Goal: Transaction & Acquisition: Subscribe to service/newsletter

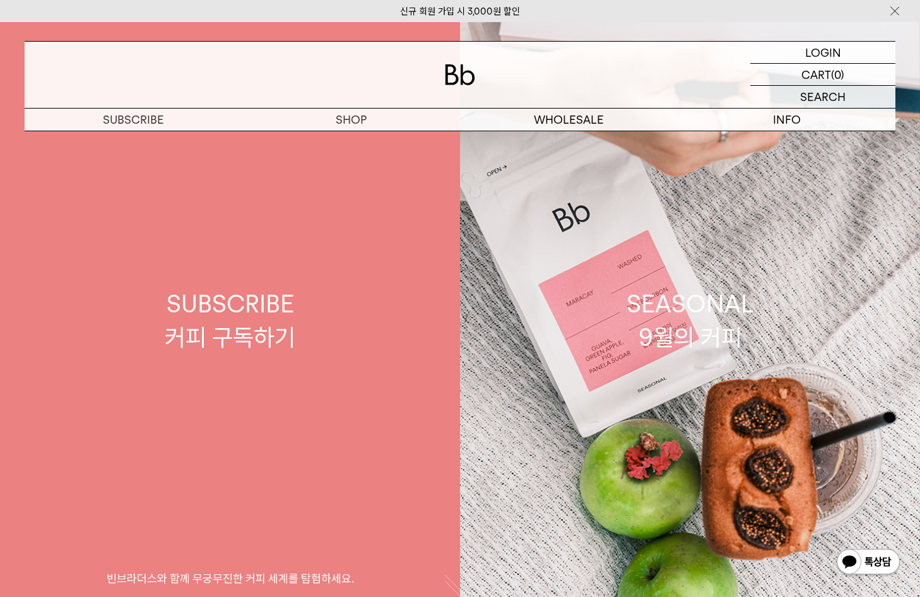
click at [346, 297] on link "SUBSCRIBE 커피 구독하기 빈브라더스와 함께 무궁무진한 커피 세계를 탐험하세요." at bounding box center [230, 320] width 460 height 597
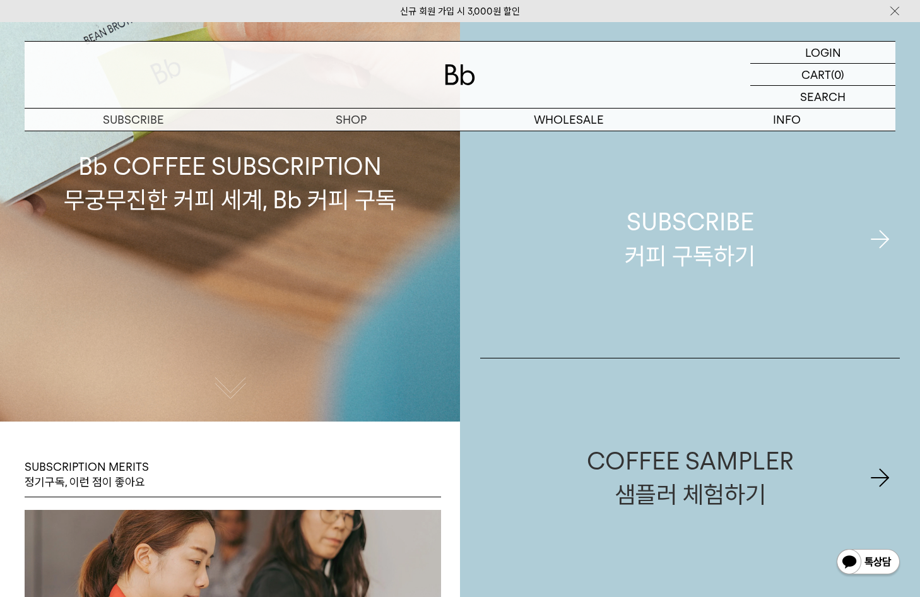
scroll to position [189, 0]
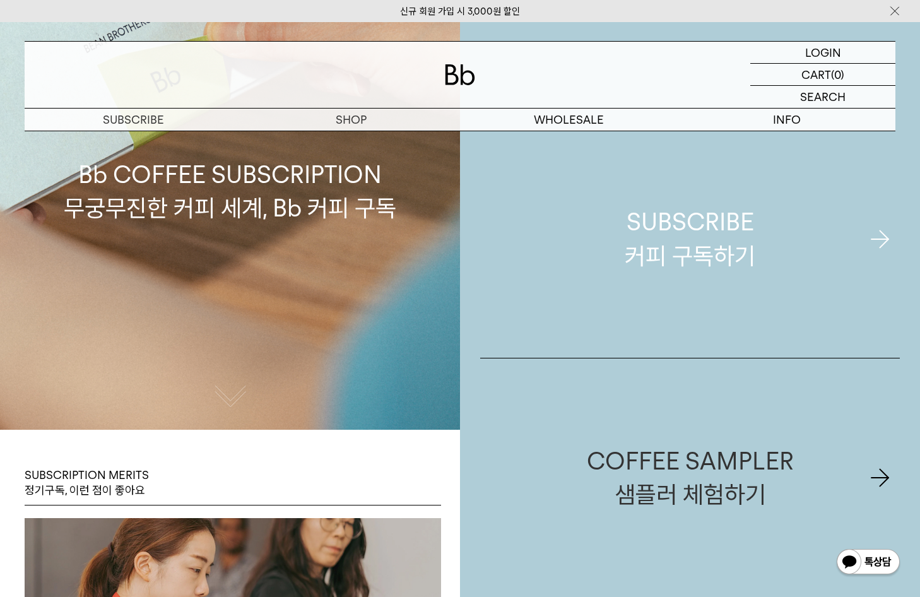
click at [849, 259] on link "SUBSCRIBE 커피 구독하기" at bounding box center [689, 239] width 419 height 238
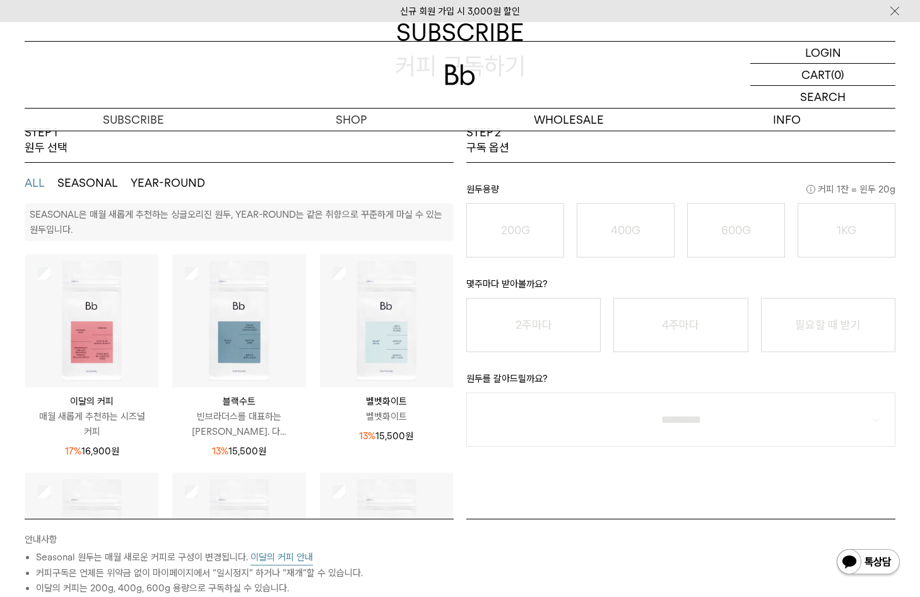
scroll to position [126, 0]
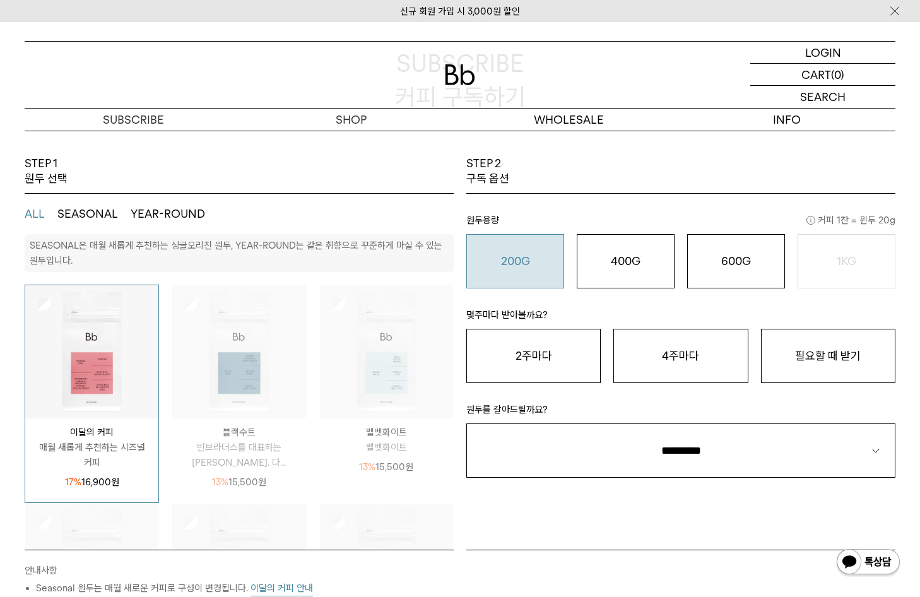
click at [496, 271] on button "200G 16,900 원" at bounding box center [515, 261] width 98 height 54
drag, startPoint x: 622, startPoint y: 276, endPoint x: 629, endPoint y: 276, distance: 7.0
click at [623, 276] on button "400G 31,000 원" at bounding box center [626, 261] width 98 height 54
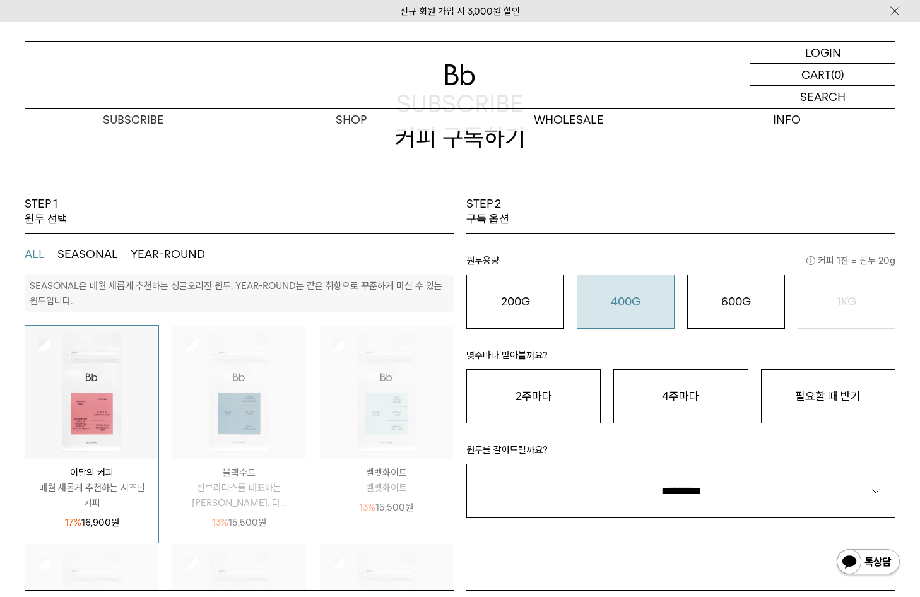
scroll to position [63, 0]
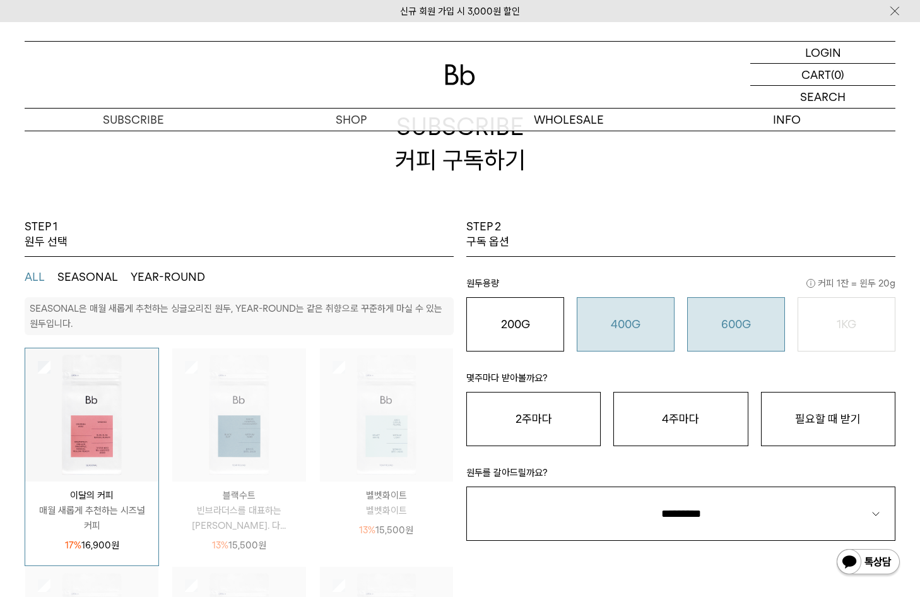
click at [718, 312] on button "600G 43,000 원" at bounding box center [736, 324] width 98 height 54
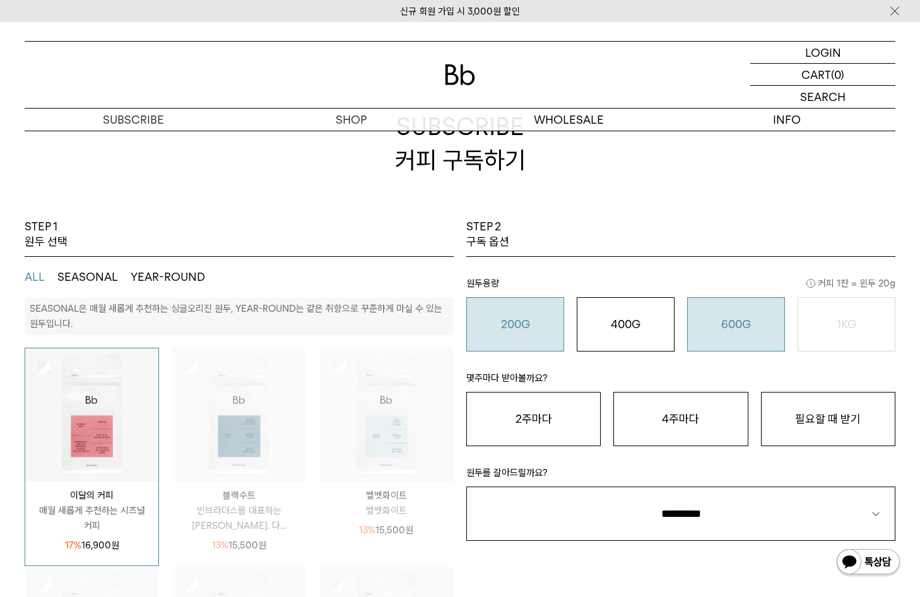
click at [527, 341] on button "200G 16,900 원" at bounding box center [515, 324] width 98 height 54
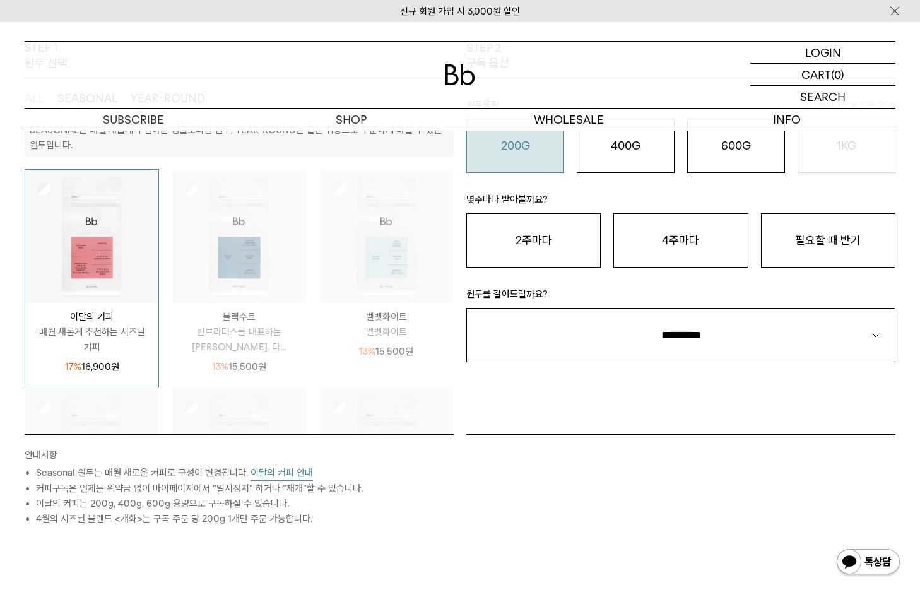
scroll to position [252, 0]
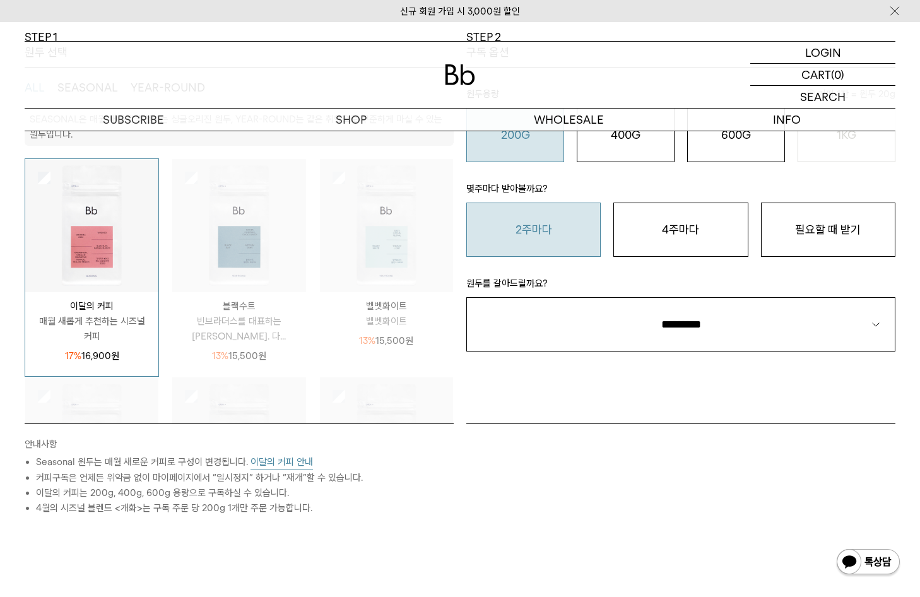
click at [547, 248] on button "2주마다" at bounding box center [533, 229] width 134 height 54
drag, startPoint x: 674, startPoint y: 238, endPoint x: 625, endPoint y: 246, distance: 49.8
click at [675, 238] on button "4주마다" at bounding box center [680, 229] width 134 height 54
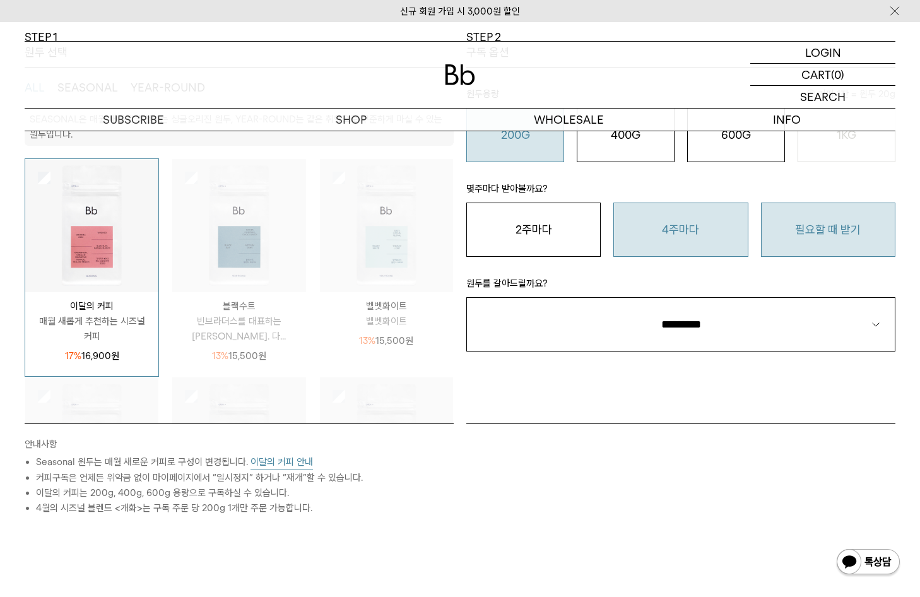
click at [831, 225] on button "필요할 때 받기" at bounding box center [828, 229] width 134 height 54
drag, startPoint x: 561, startPoint y: 246, endPoint x: 559, endPoint y: 291, distance: 44.8
click at [561, 246] on button "2주마다" at bounding box center [533, 229] width 134 height 54
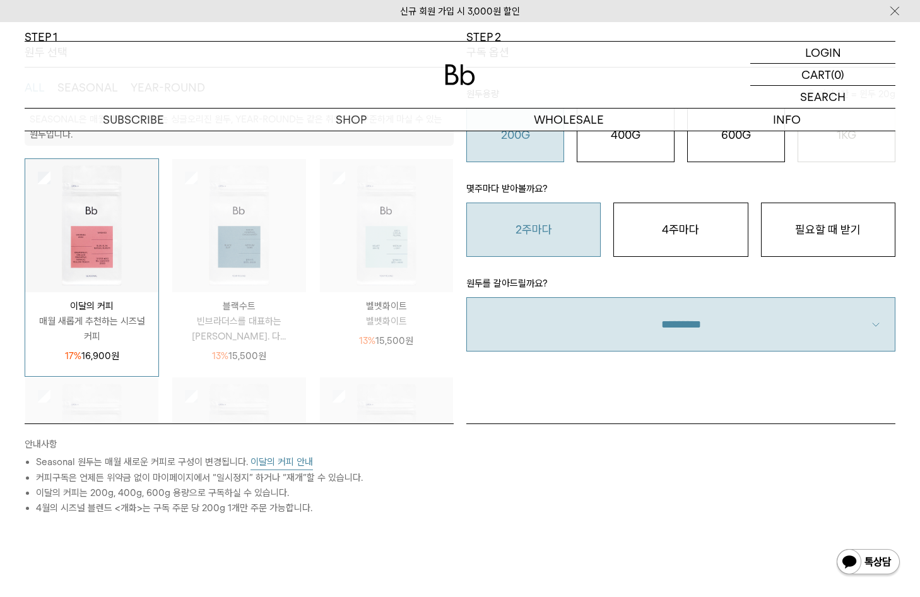
click at [559, 305] on select "**********" at bounding box center [680, 324] width 429 height 54
click at [560, 304] on select "**********" at bounding box center [680, 324] width 429 height 54
click at [586, 303] on select "**********" at bounding box center [680, 324] width 429 height 54
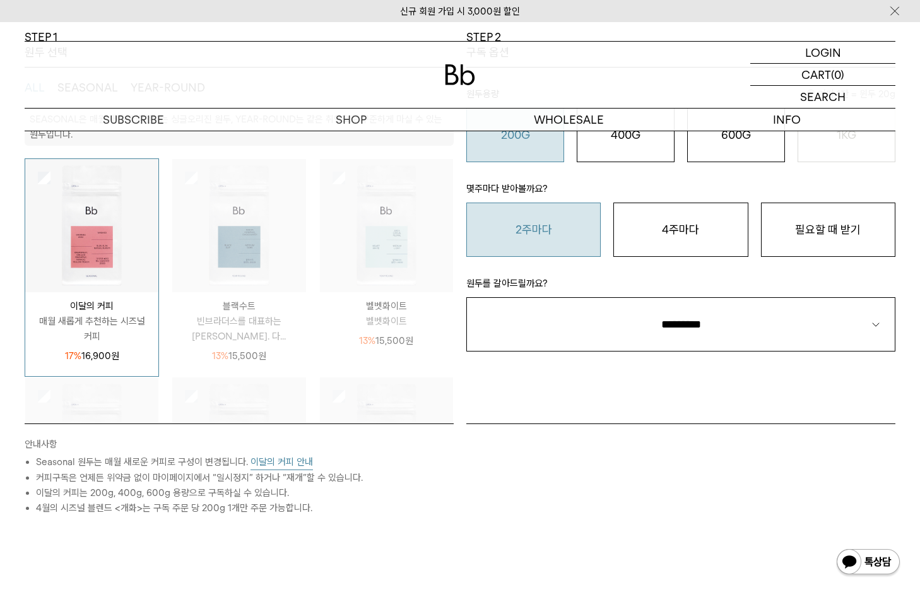
select select "**"
click at [466, 297] on select "**********" at bounding box center [680, 324] width 429 height 54
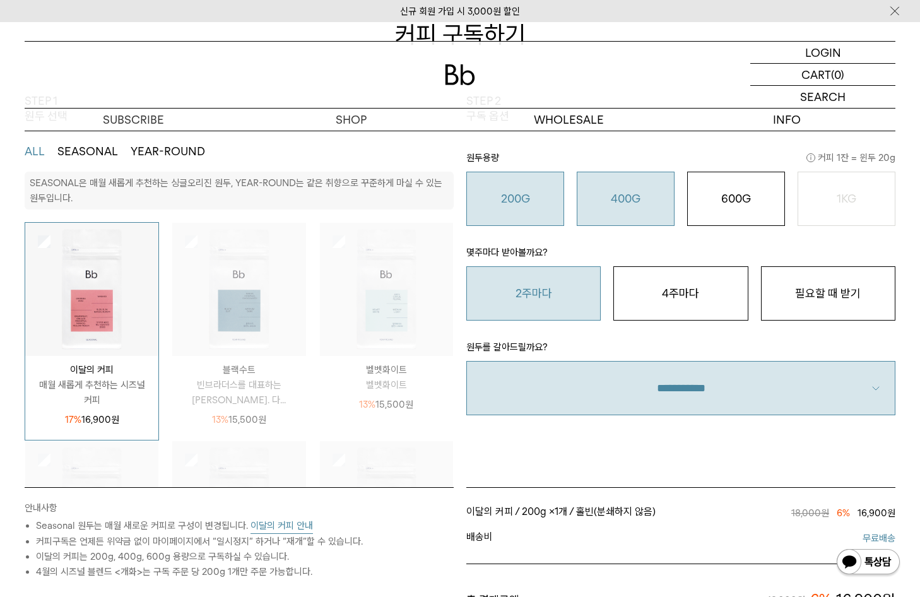
scroll to position [189, 0]
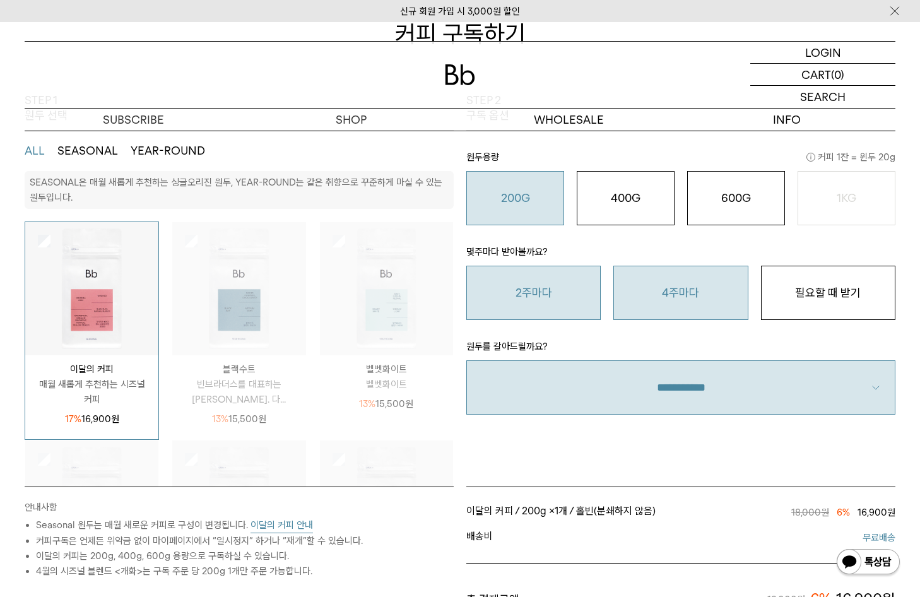
click at [653, 293] on button "4주마다" at bounding box center [680, 293] width 134 height 54
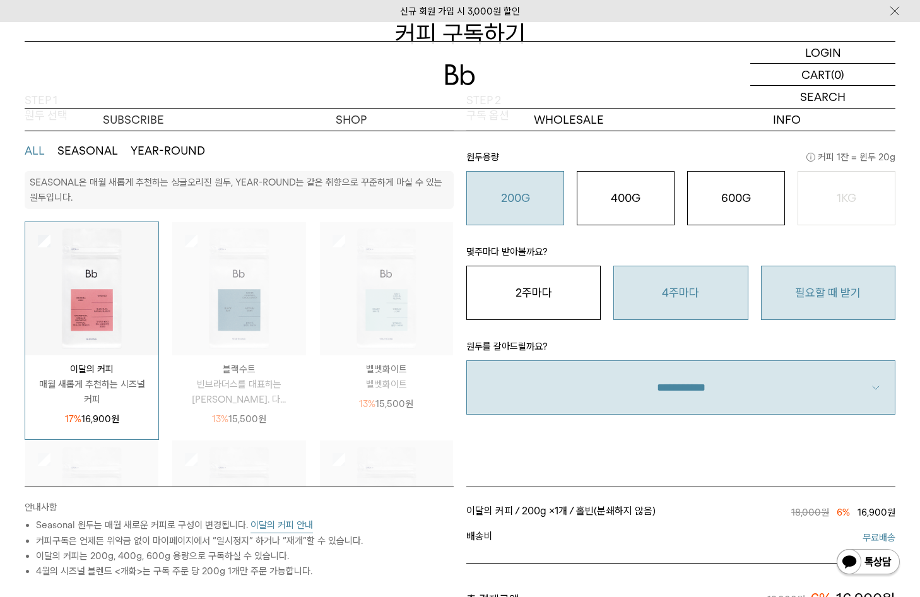
click at [833, 300] on button "필요할 때 받기" at bounding box center [828, 293] width 134 height 54
drag, startPoint x: 710, startPoint y: 309, endPoint x: 698, endPoint y: 310, distance: 11.4
click at [709, 309] on button "4주마다" at bounding box center [680, 293] width 134 height 54
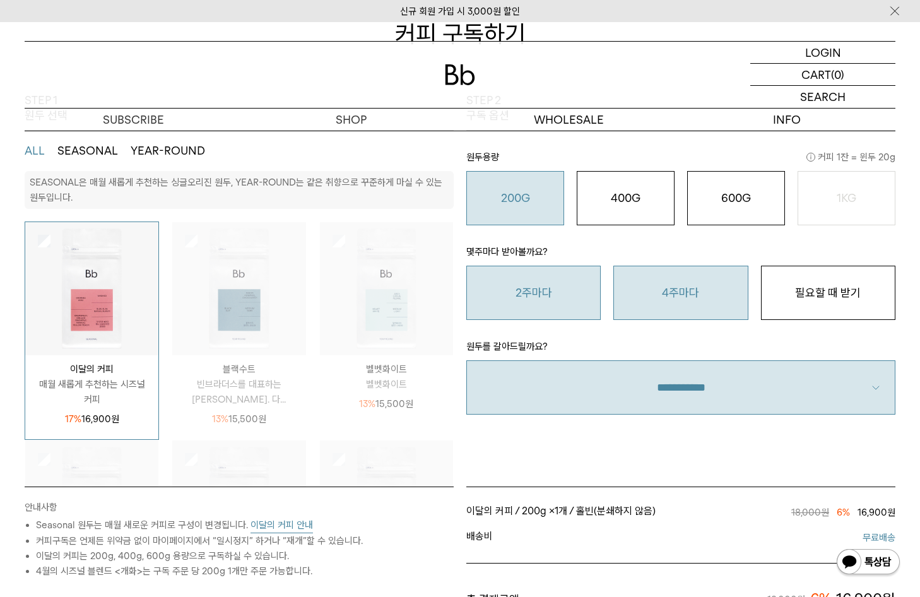
click at [560, 310] on button "2주마다" at bounding box center [533, 293] width 134 height 54
click at [633, 303] on button "4주마다" at bounding box center [680, 293] width 134 height 54
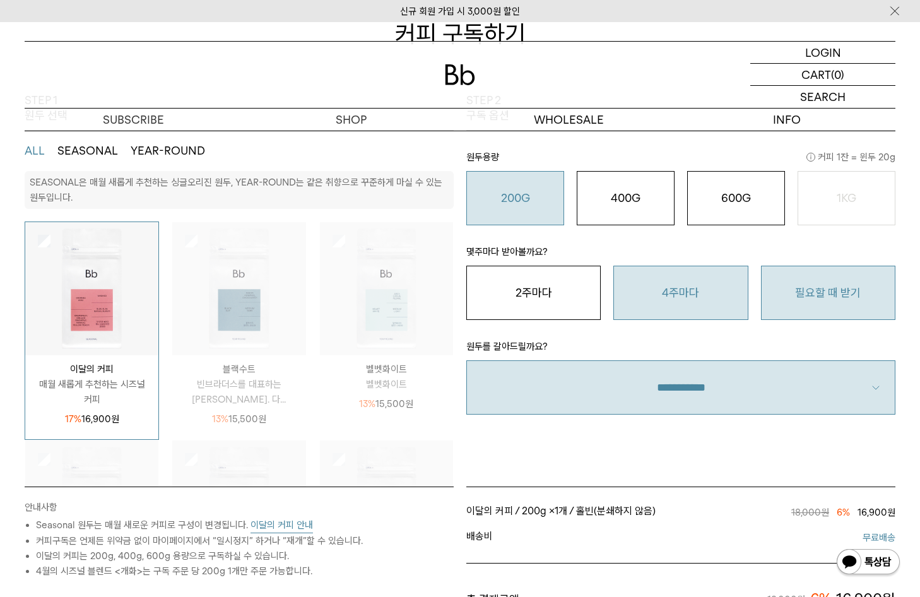
click at [818, 291] on button "필요할 때 받기" at bounding box center [828, 293] width 134 height 54
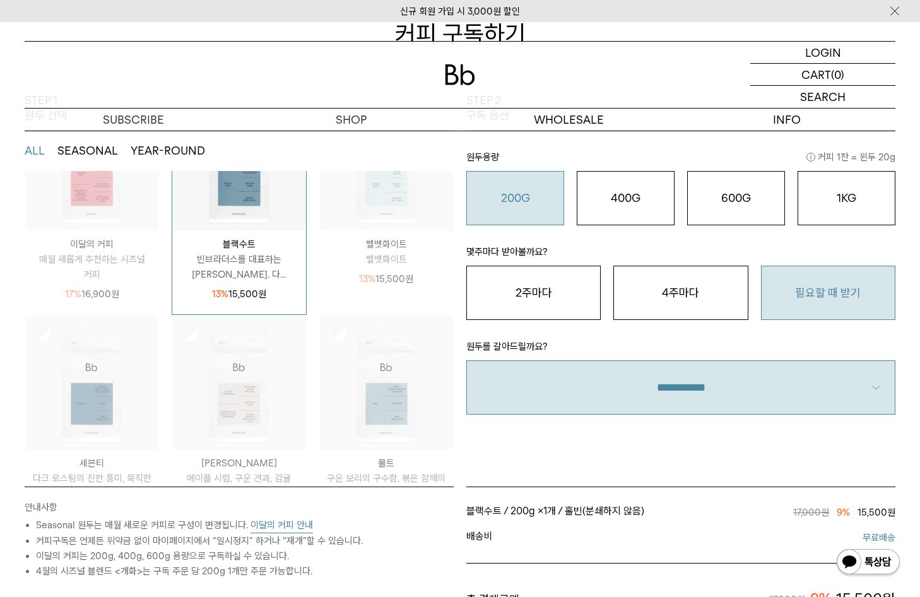
scroll to position [126, 0]
drag, startPoint x: 557, startPoint y: 289, endPoint x: 589, endPoint y: 288, distance: 31.6
click at [557, 288] on button "2주마다" at bounding box center [533, 293] width 134 height 54
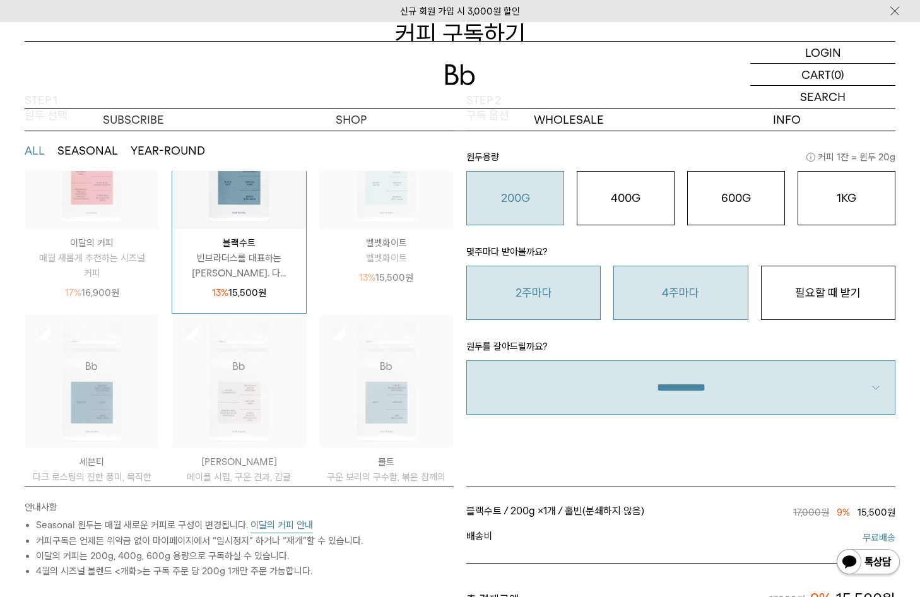
drag, startPoint x: 648, startPoint y: 290, endPoint x: 713, endPoint y: 290, distance: 65.0
click at [650, 290] on button "4주마다" at bounding box center [680, 293] width 134 height 54
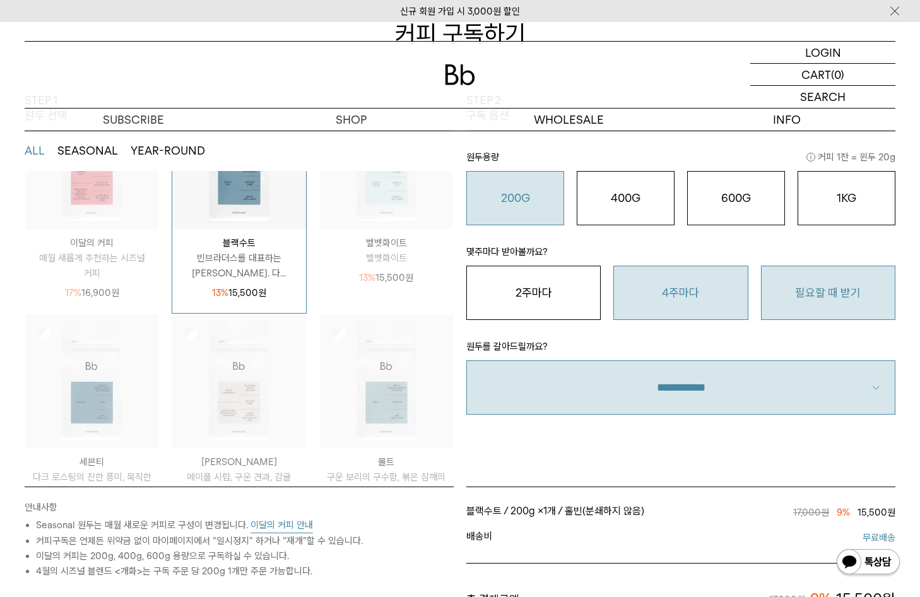
click at [781, 290] on button "필요할 때 받기" at bounding box center [828, 293] width 134 height 54
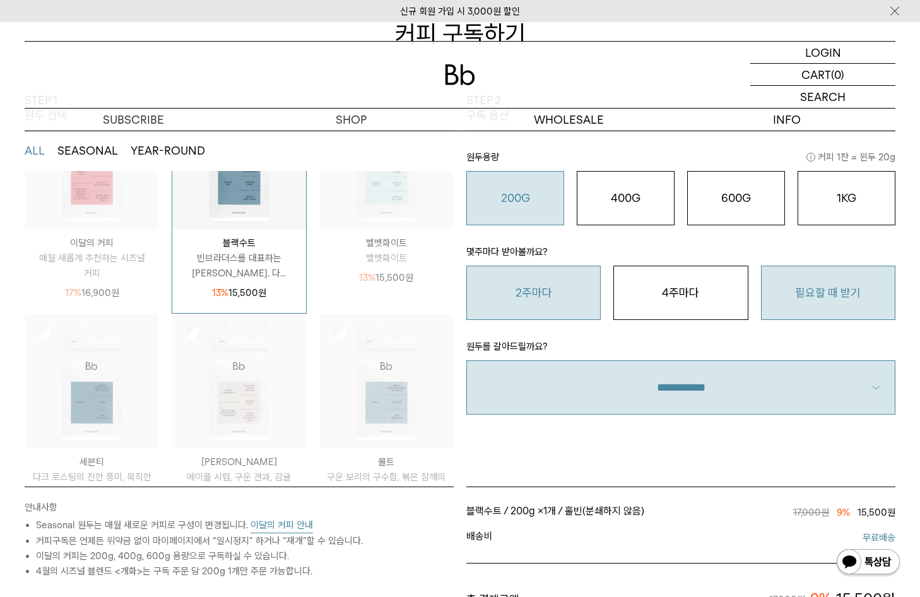
click at [510, 295] on button "2주마다" at bounding box center [533, 293] width 134 height 54
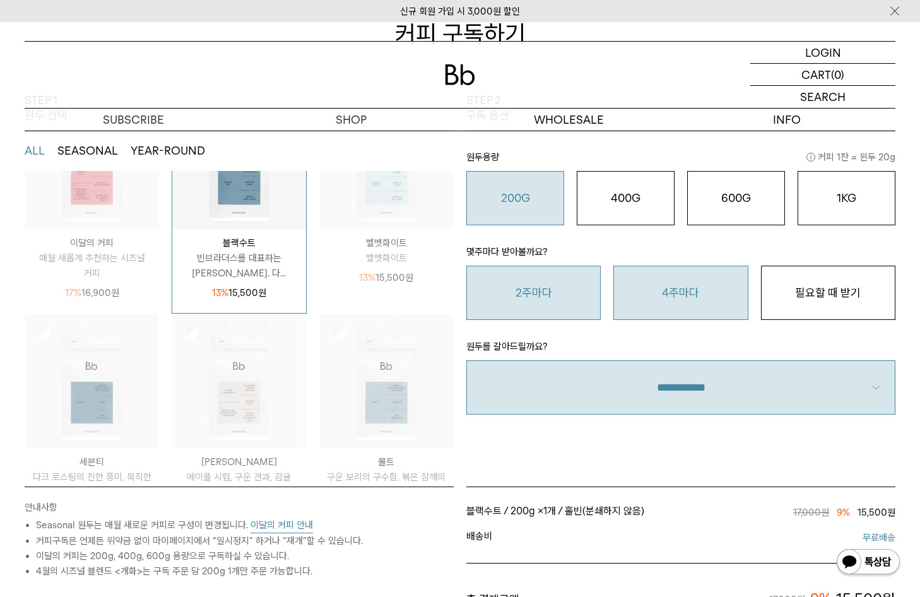
click at [617, 294] on button "4주마다" at bounding box center [680, 293] width 134 height 54
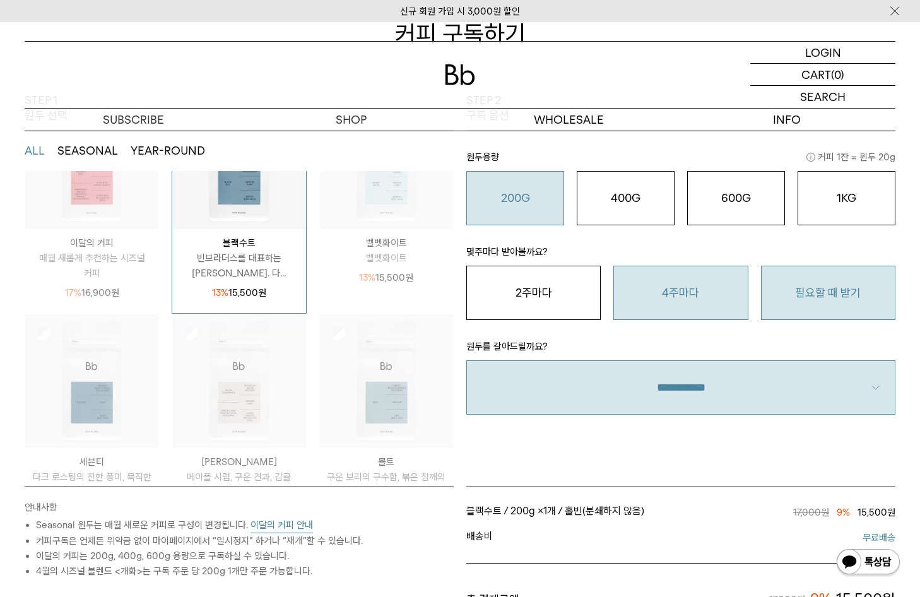
click at [768, 296] on button "필요할 때 받기" at bounding box center [828, 293] width 134 height 54
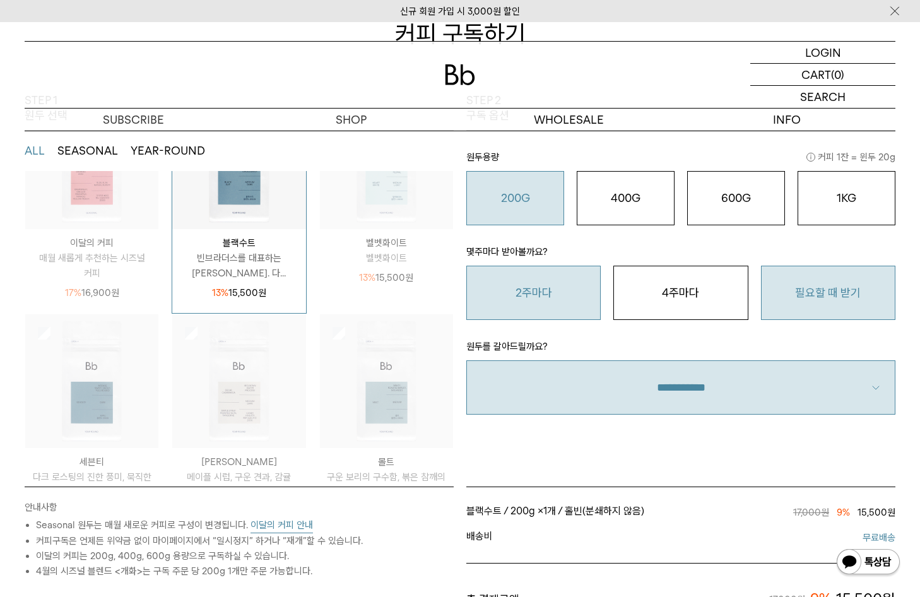
click at [550, 310] on button "2주마다" at bounding box center [533, 293] width 134 height 54
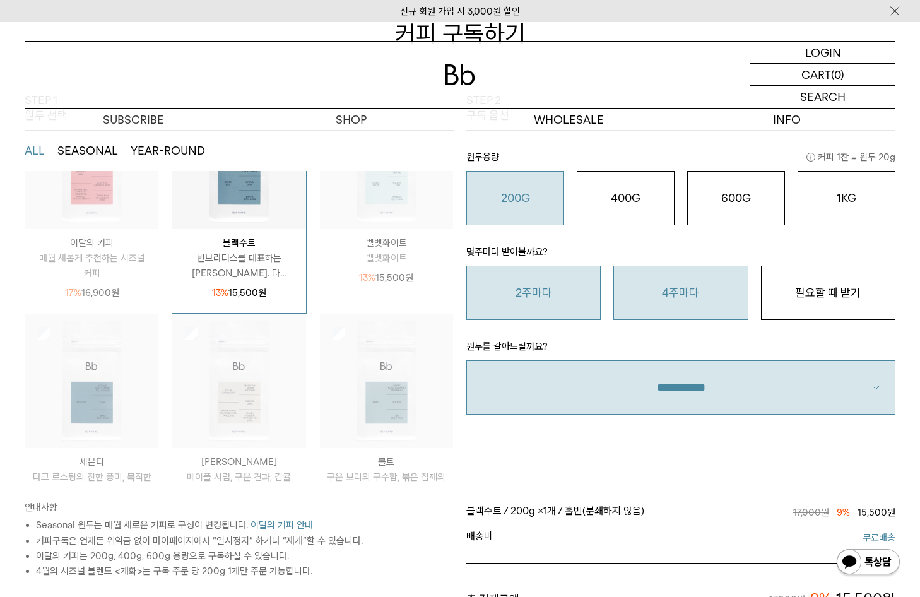
click at [643, 306] on button "4주마다" at bounding box center [680, 293] width 134 height 54
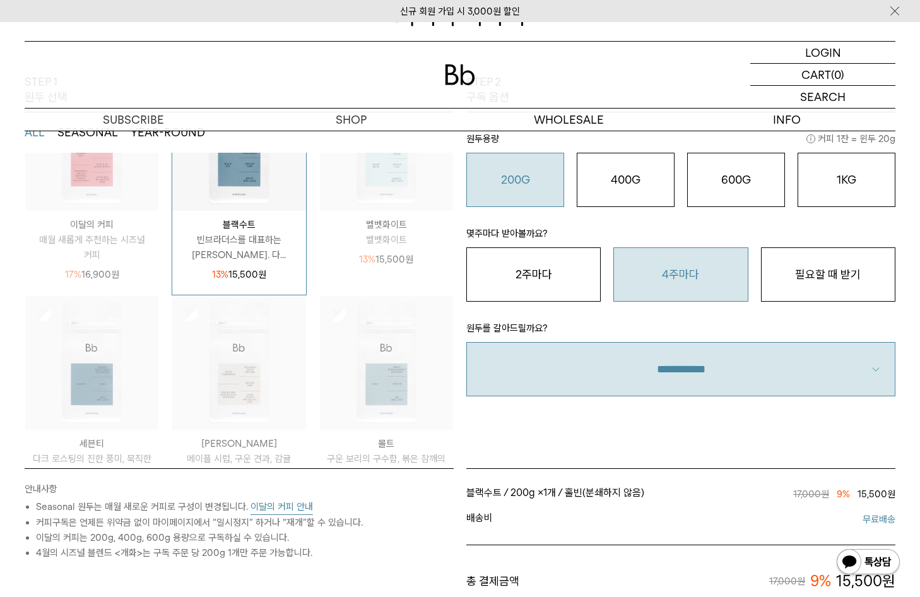
scroll to position [189, 0]
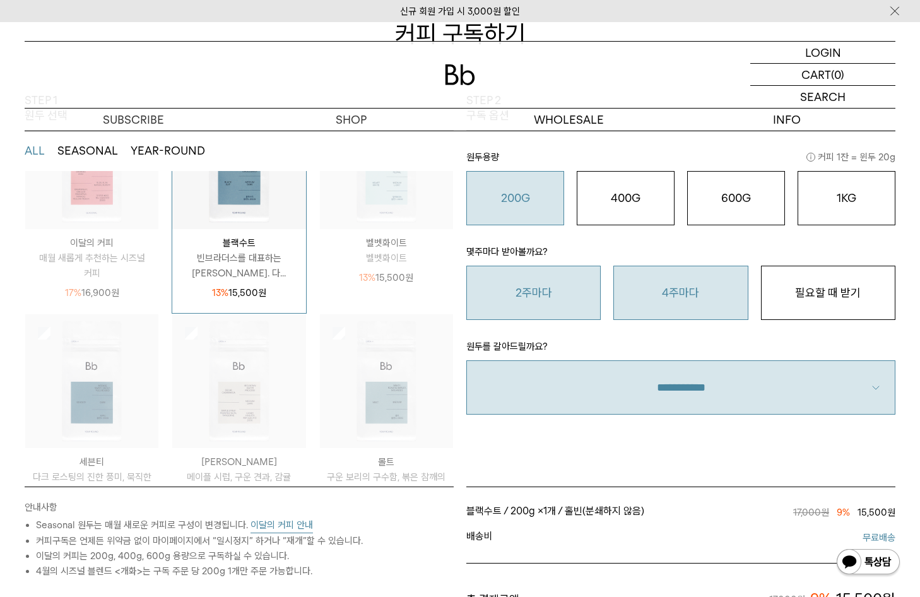
click at [578, 311] on button "2주마다" at bounding box center [533, 293] width 134 height 54
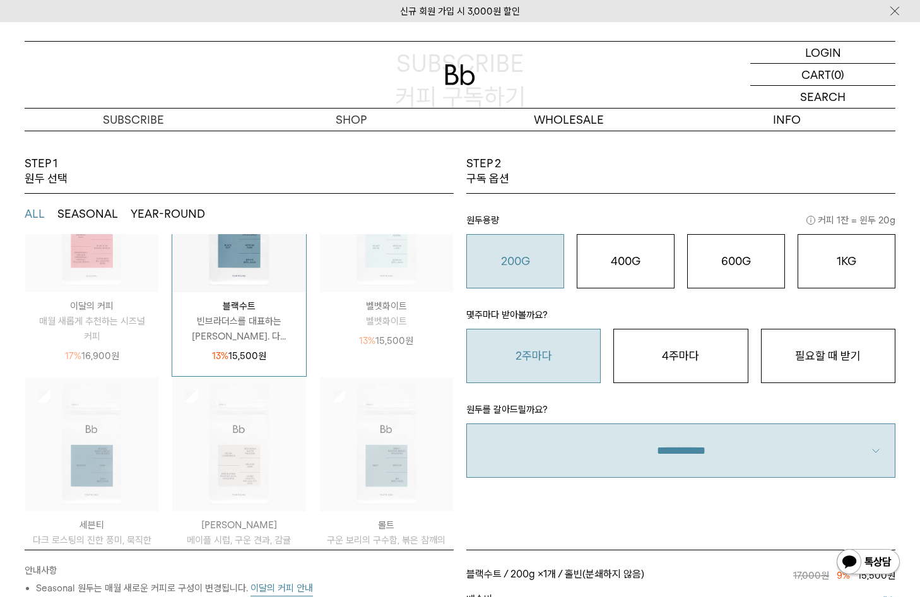
scroll to position [166, 0]
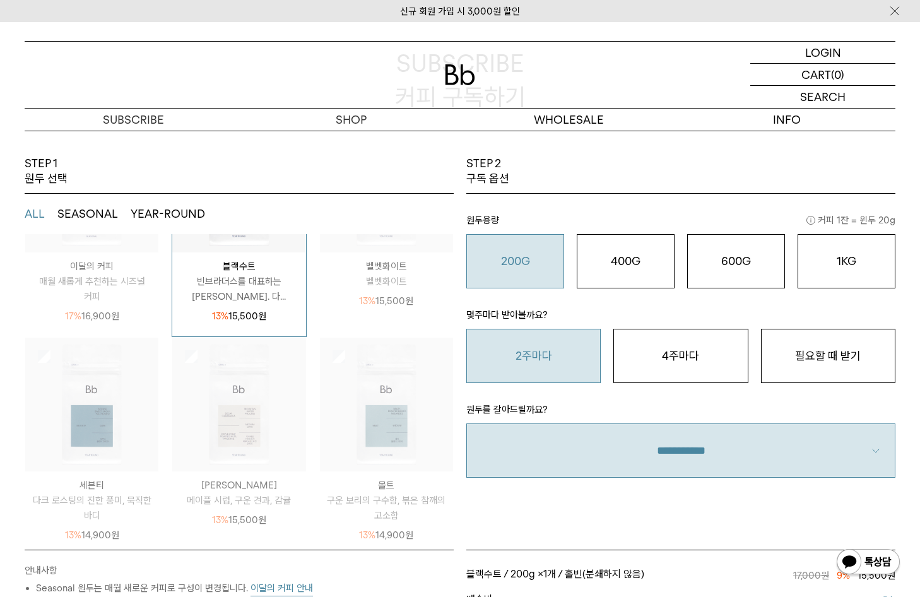
click at [397, 293] on p "13% 15,500 원" at bounding box center [386, 300] width 54 height 15
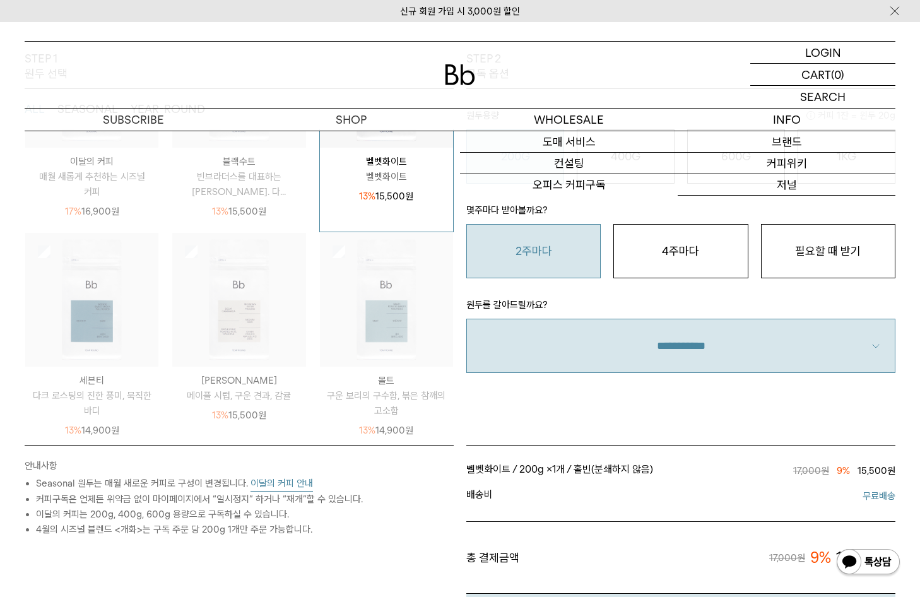
scroll to position [189, 0]
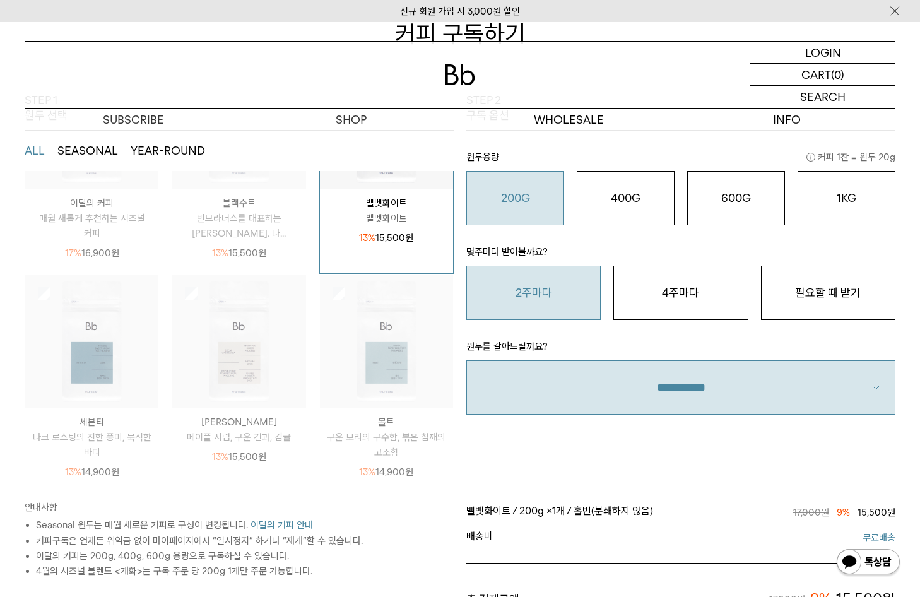
click at [628, 451] on div "STEP 2 구독 옵션 원두용량 커피 1잔 = 윈두 20g 200G 16,900 원 400G 31,000 원 600G 43,000 원 1KG …" at bounding box center [681, 290] width 442 height 394
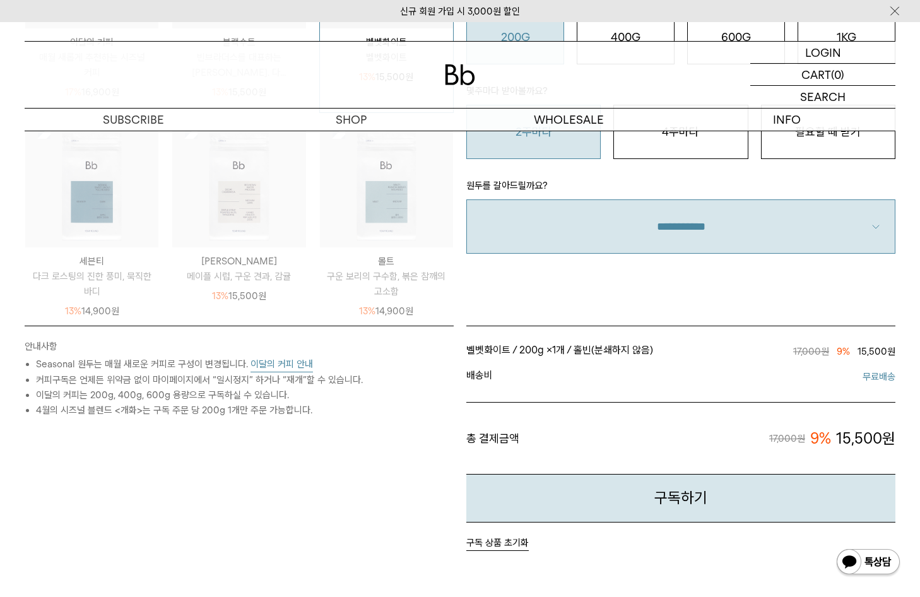
scroll to position [315, 0]
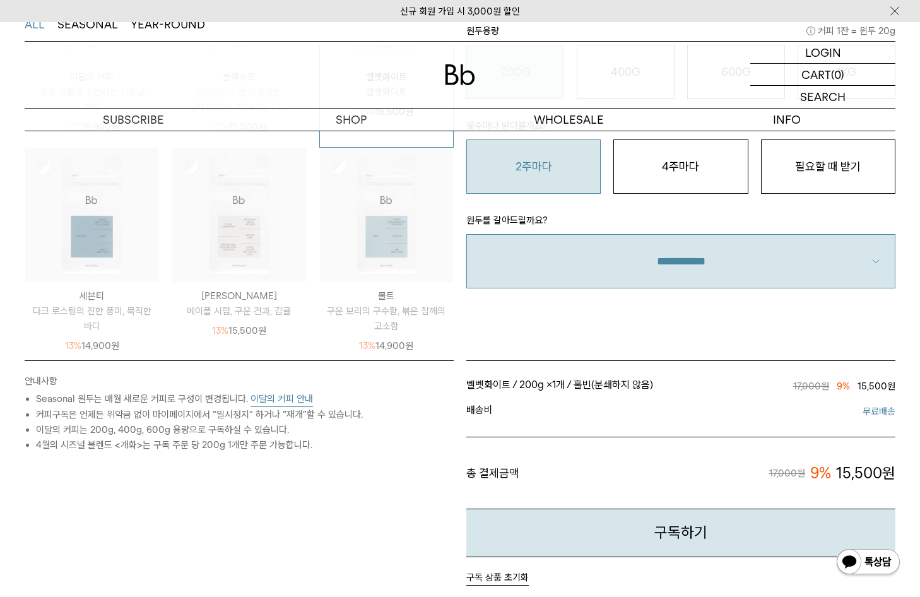
drag, startPoint x: 616, startPoint y: 353, endPoint x: 631, endPoint y: 352, distance: 14.5
click at [620, 353] on div "STEP 2 구독 옵션 원두용량 커피 1잔 = 윈두 20g 200G 16,900 원 400G 31,000 원 600G 43,000 원 1KG …" at bounding box center [681, 164] width 442 height 394
drag, startPoint x: 667, startPoint y: 322, endPoint x: 660, endPoint y: 315, distance: 9.4
click at [667, 322] on div "STEP 2 구독 옵션 원두용량 커피 1잔 = 윈두 20g 200G 16,900 원 400G 31,000 원 600G 43,000 원 1KG …" at bounding box center [681, 164] width 442 height 394
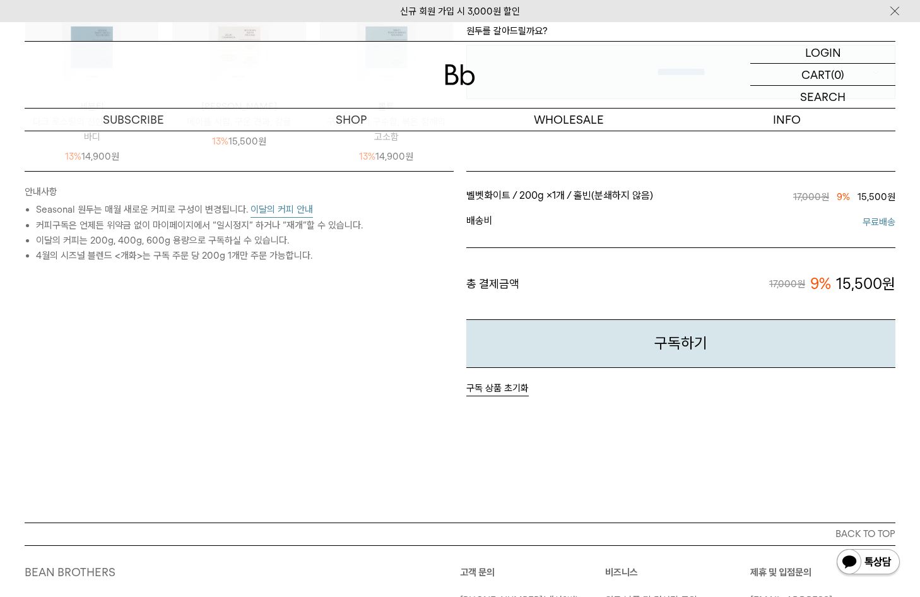
click at [511, 388] on button "구독 상품 초기화" at bounding box center [497, 388] width 62 height 16
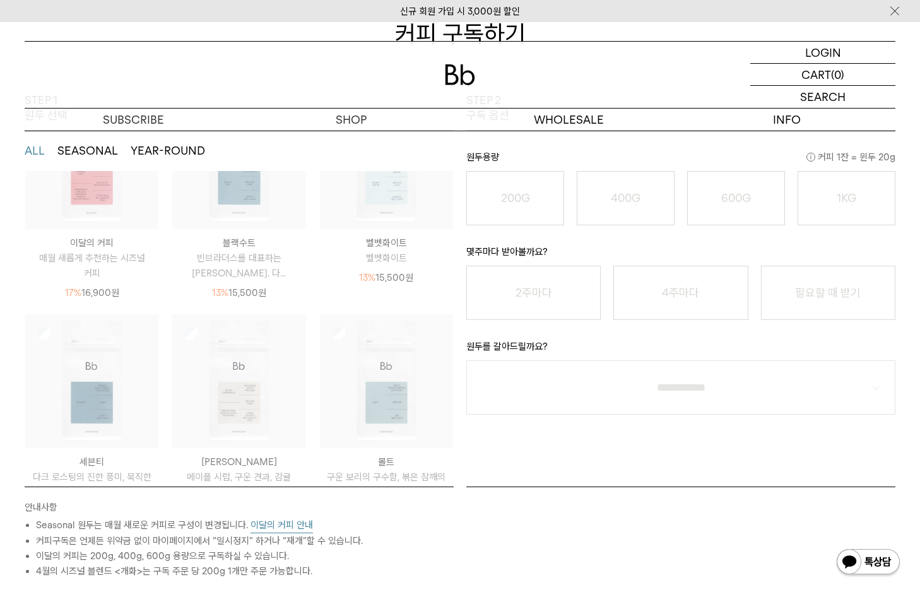
scroll to position [166, 0]
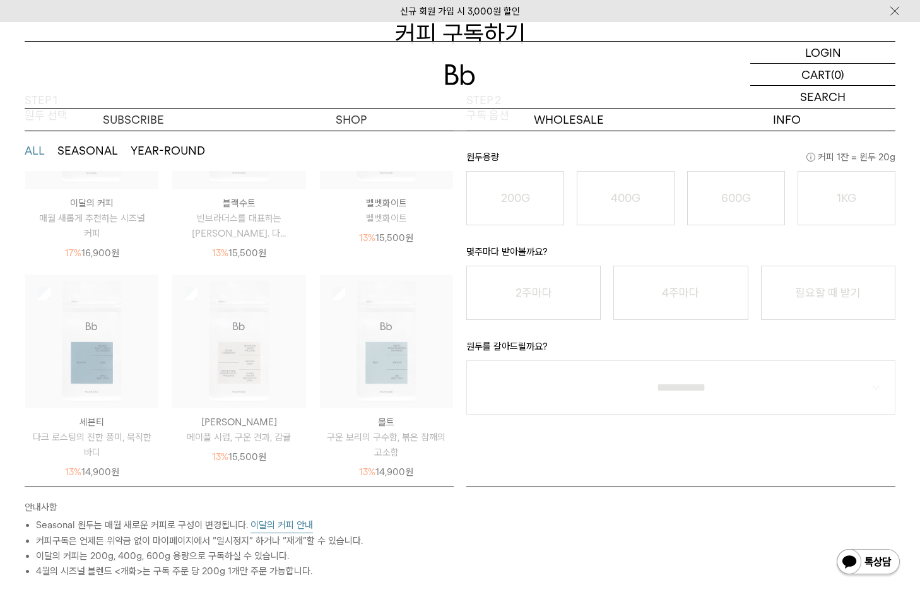
click at [679, 157] on p "원두용량 커피 1잔 = 윈두 20g" at bounding box center [680, 159] width 429 height 21
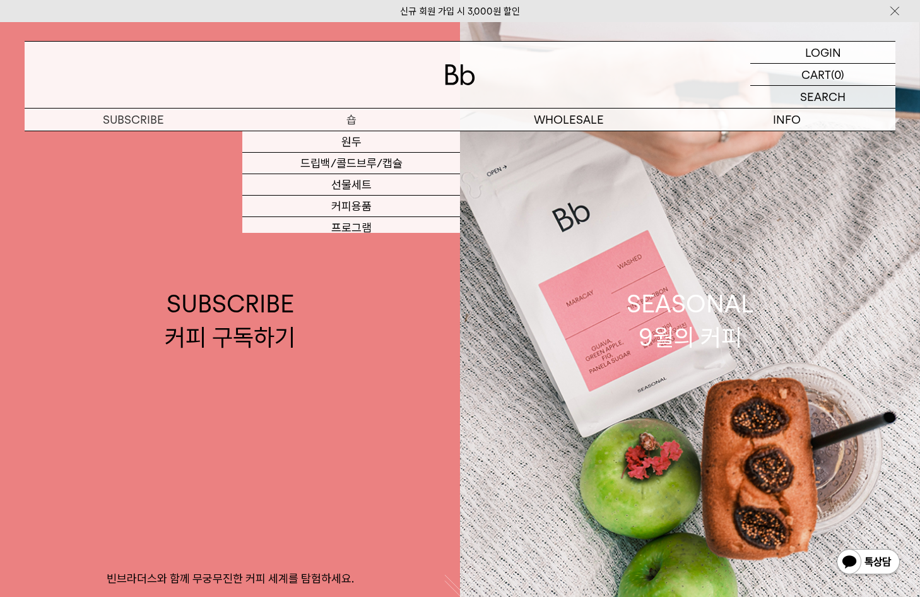
click at [352, 120] on p "숍" at bounding box center [351, 119] width 218 height 22
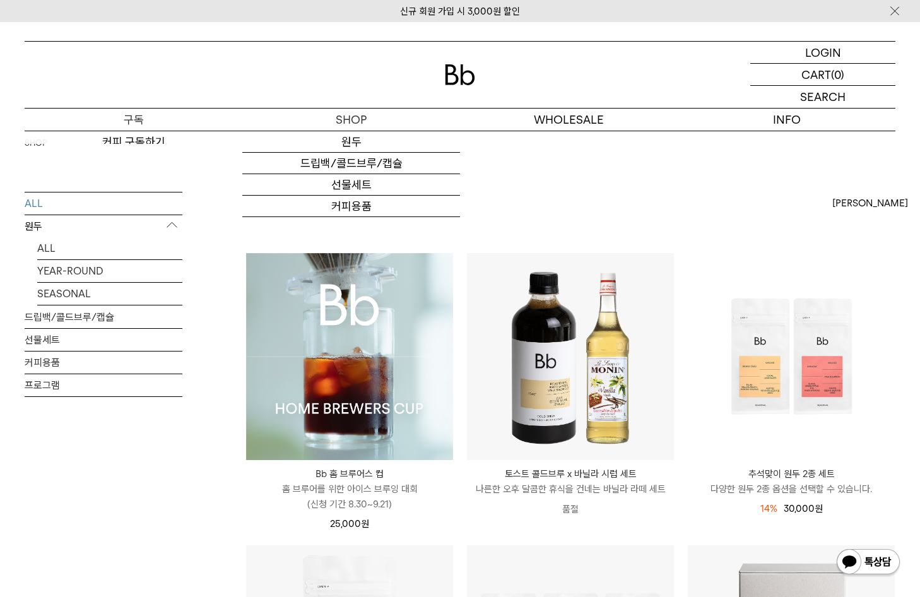
click at [182, 131] on div "커피 구독하기 샘플러 체험하기 오피스 커피구독" at bounding box center [134, 137] width 218 height 13
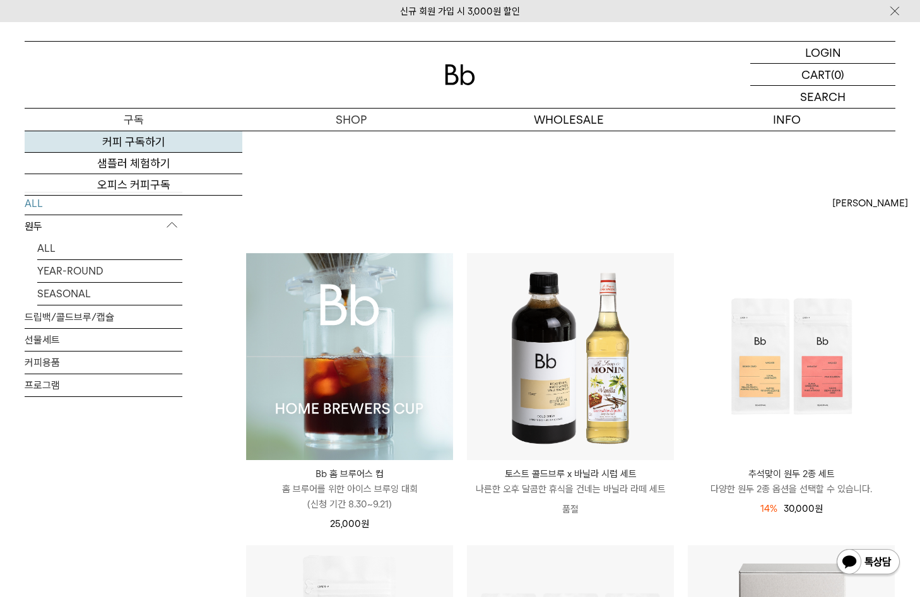
click at [152, 138] on link "커피 구독하기" at bounding box center [134, 141] width 218 height 21
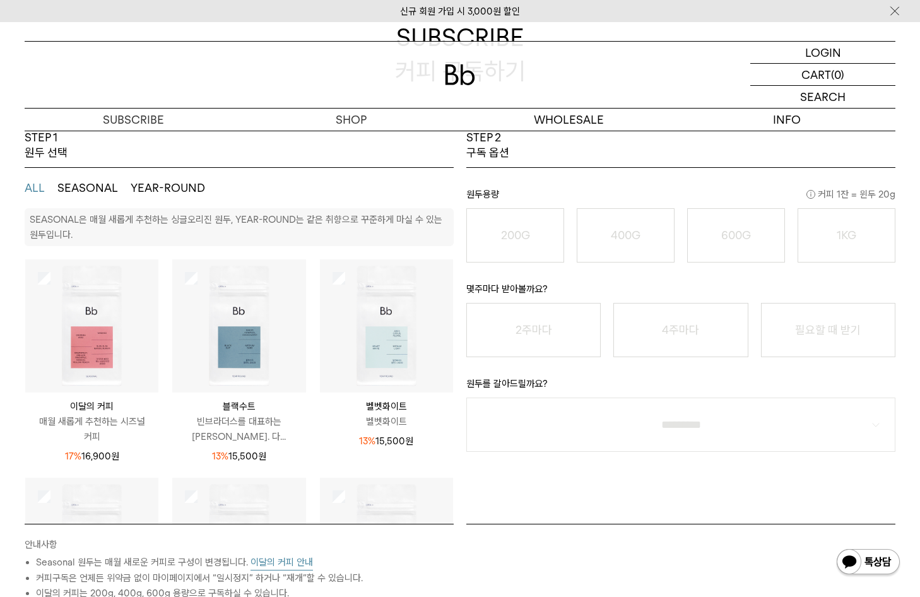
scroll to position [189, 0]
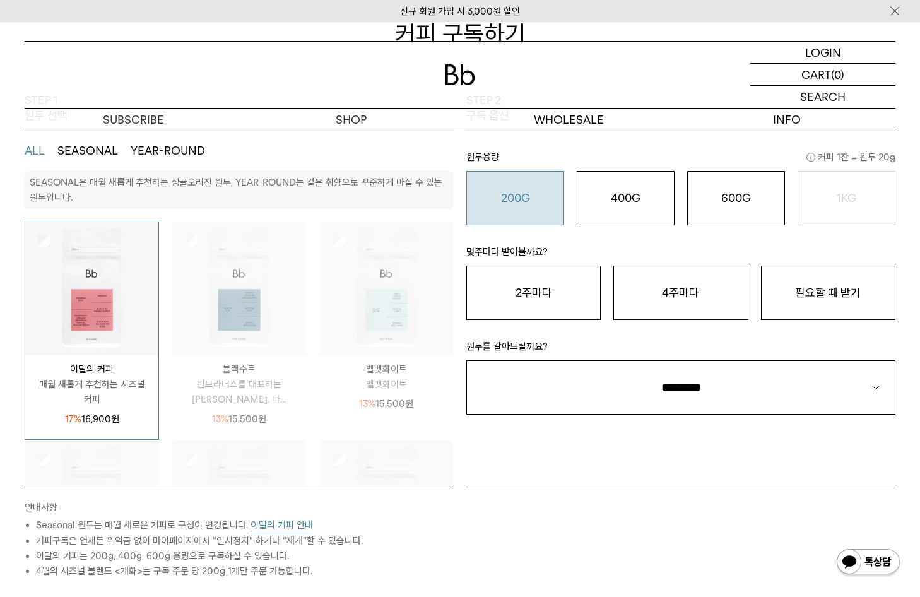
click at [517, 203] on o "200G" at bounding box center [515, 197] width 29 height 13
click at [529, 285] on button "2주마다" at bounding box center [533, 293] width 134 height 54
click at [530, 284] on button "2주마다" at bounding box center [533, 293] width 134 height 54
click at [523, 274] on button "2주마다" at bounding box center [533, 293] width 134 height 54
drag, startPoint x: 551, startPoint y: 251, endPoint x: 569, endPoint y: 247, distance: 18.7
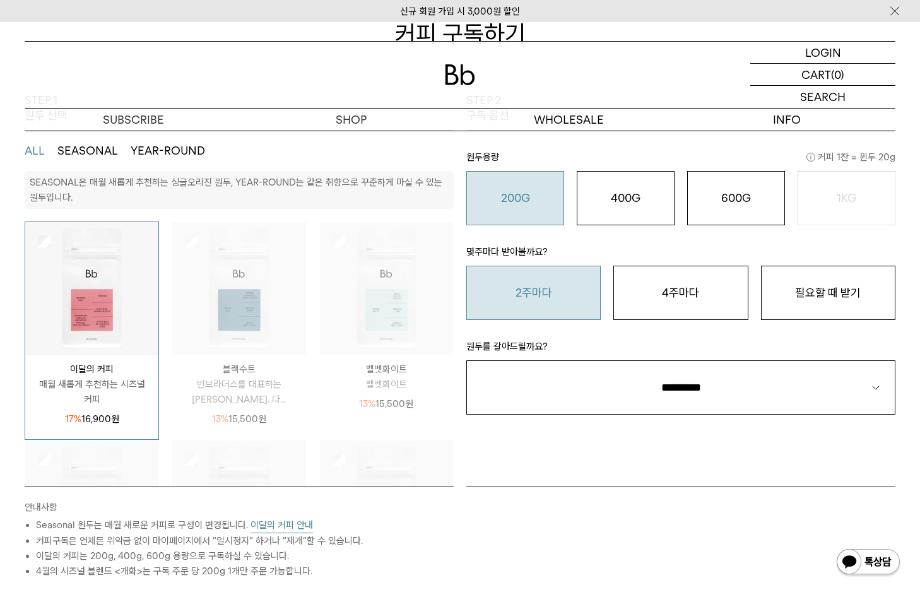
click at [553, 250] on p "몇주마다 받아볼까요?" at bounding box center [680, 254] width 429 height 21
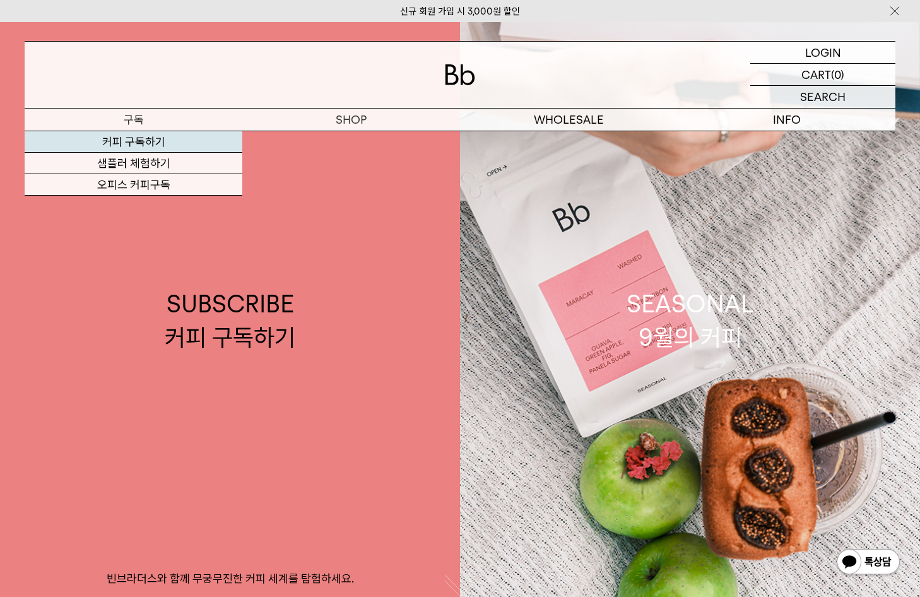
click at [161, 143] on link "커피 구독하기" at bounding box center [134, 141] width 218 height 21
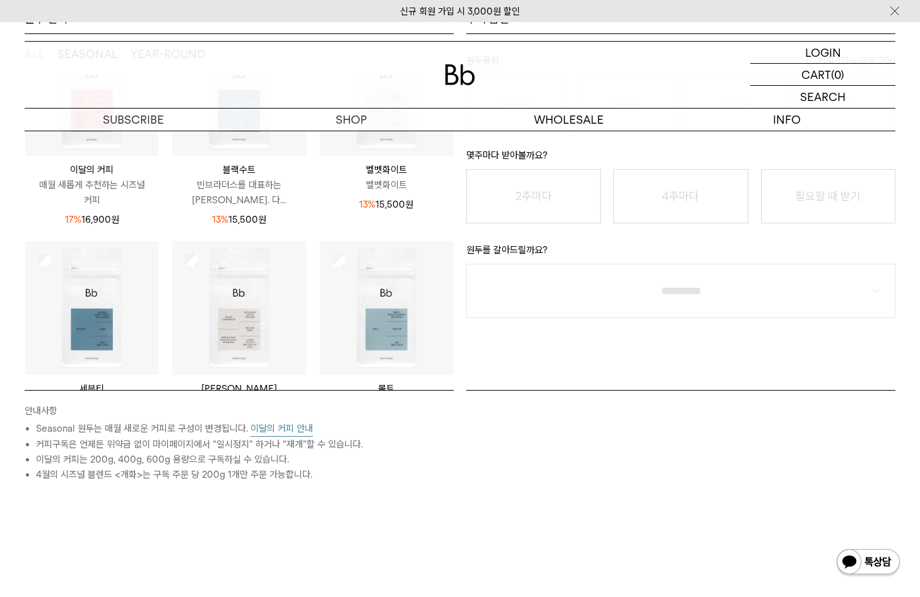
scroll to position [96, 0]
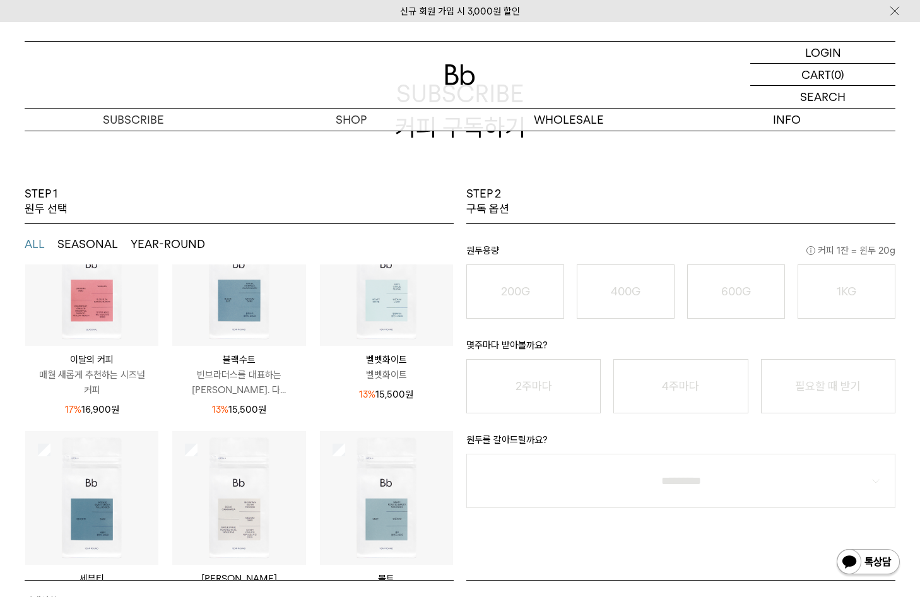
click at [112, 273] on img at bounding box center [91, 279] width 133 height 133
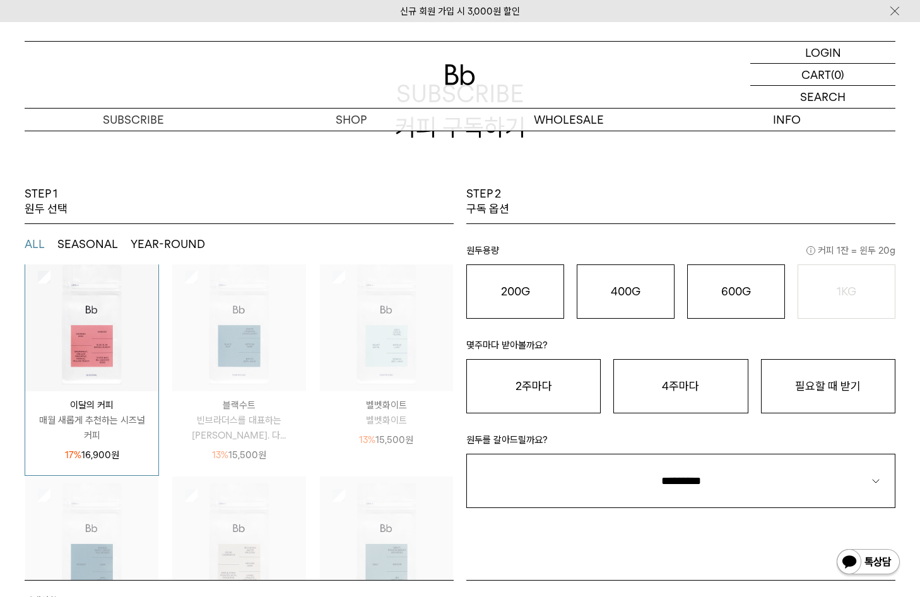
scroll to position [0, 0]
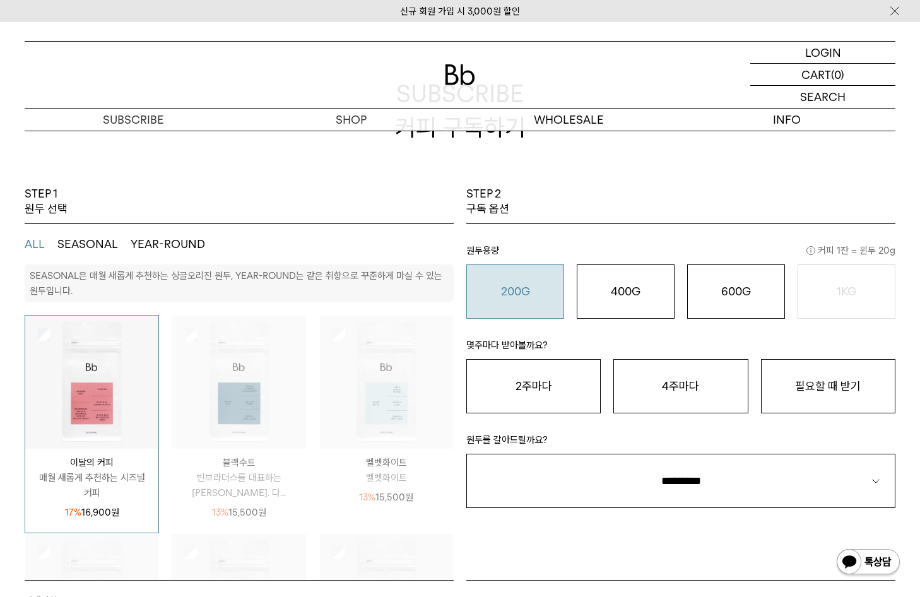
drag, startPoint x: 510, startPoint y: 297, endPoint x: 551, endPoint y: 310, distance: 43.1
click at [511, 297] on o "200G" at bounding box center [515, 290] width 29 height 13
drag, startPoint x: 542, startPoint y: 372, endPoint x: 544, endPoint y: 363, distance: 9.8
click at [543, 372] on button "2주마다" at bounding box center [533, 386] width 134 height 54
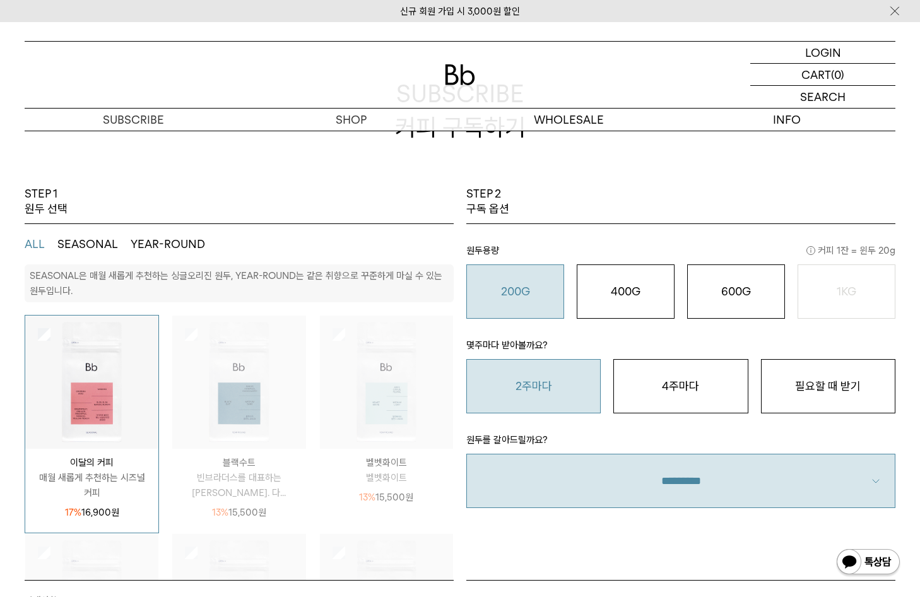
click at [753, 467] on select "**********" at bounding box center [680, 481] width 429 height 54
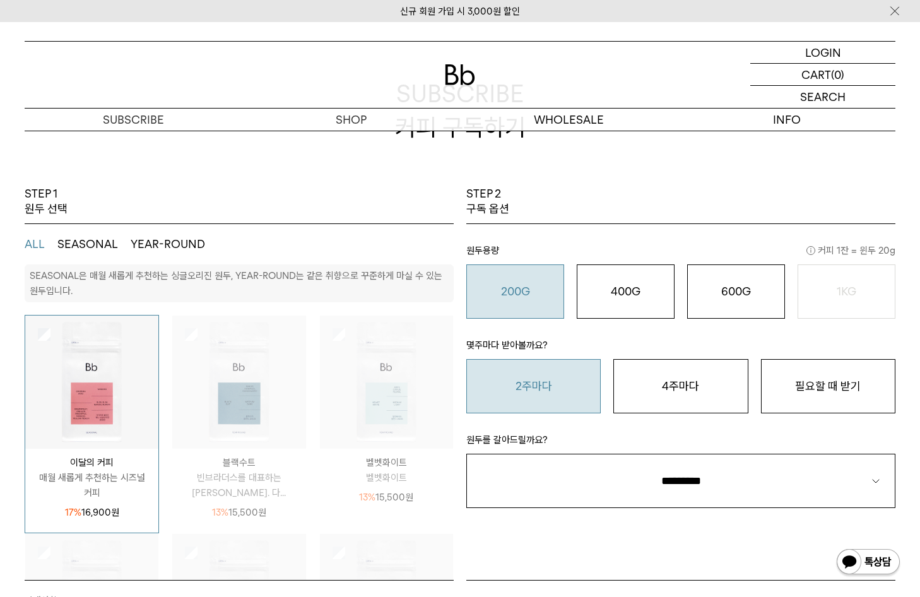
click at [780, 534] on div "STEP 2 구독 옵션 원두용량 커피 1잔 = 윈두 20g 200G 16,900 원 400G 31,000 원 600G 43,000 원 1KG …" at bounding box center [681, 383] width 442 height 394
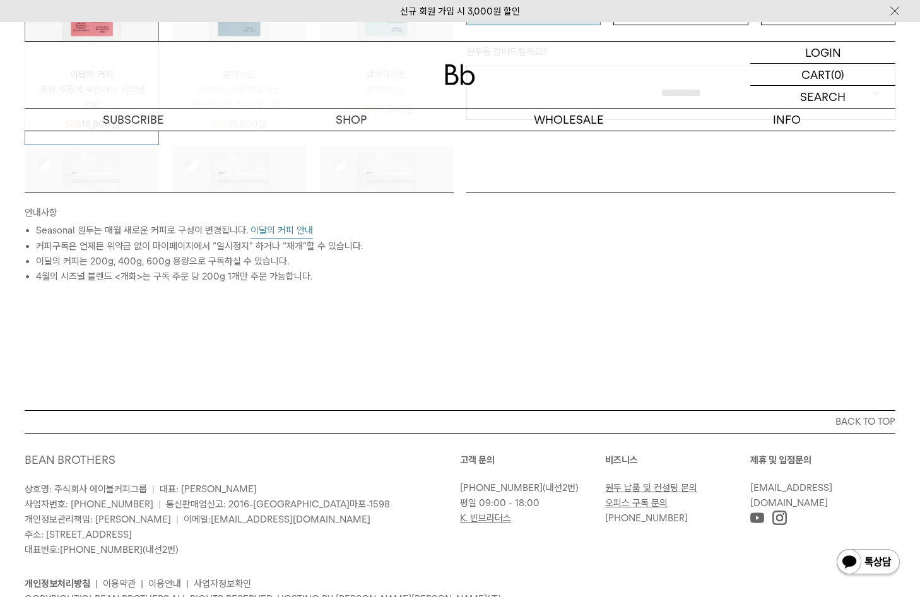
scroll to position [537, 0]
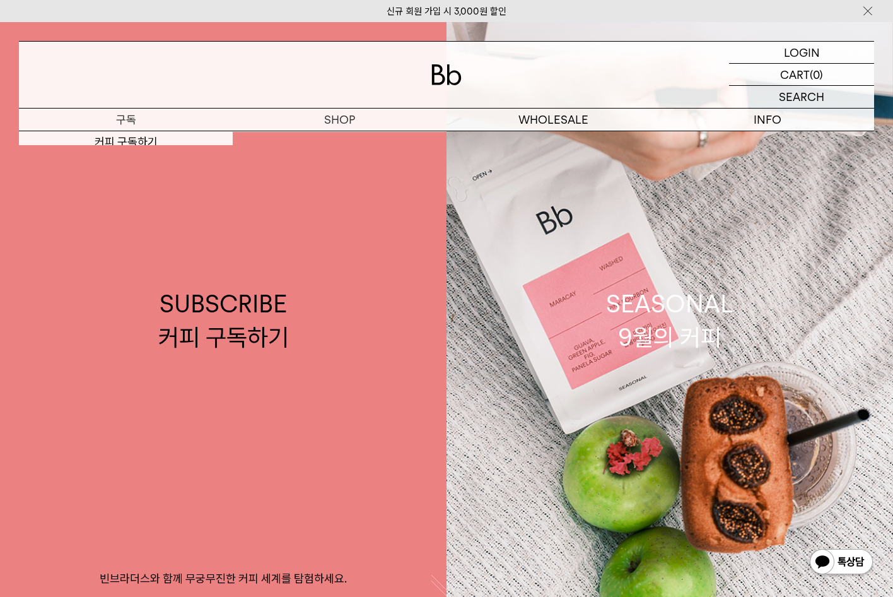
click at [141, 122] on p "구독" at bounding box center [126, 119] width 214 height 22
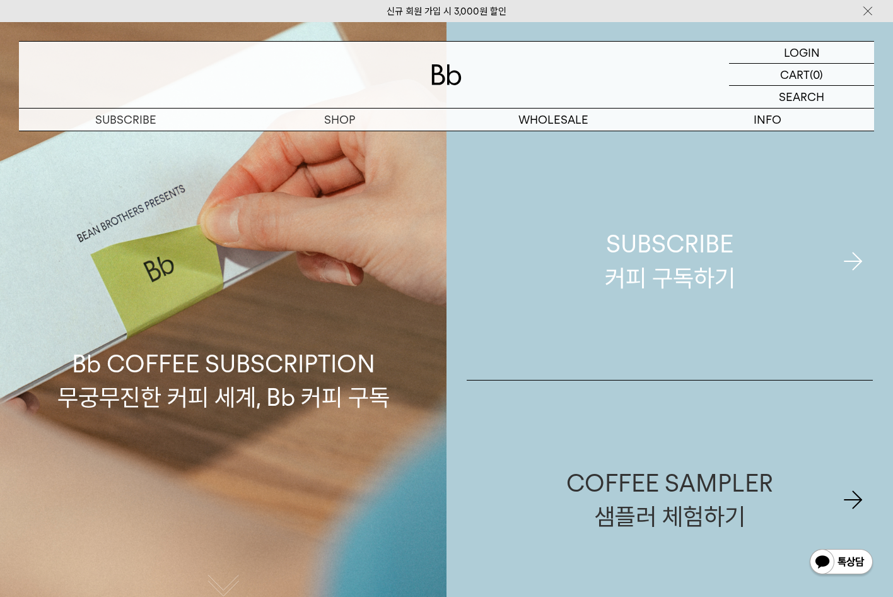
click at [677, 250] on div "SUBSCRIBE 커피 구독하기" at bounding box center [670, 260] width 131 height 67
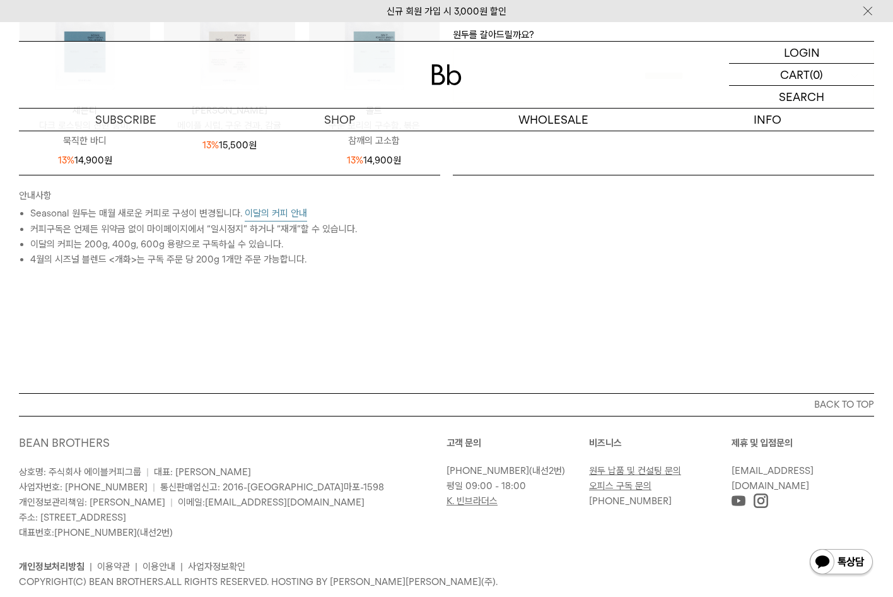
scroll to position [537, 0]
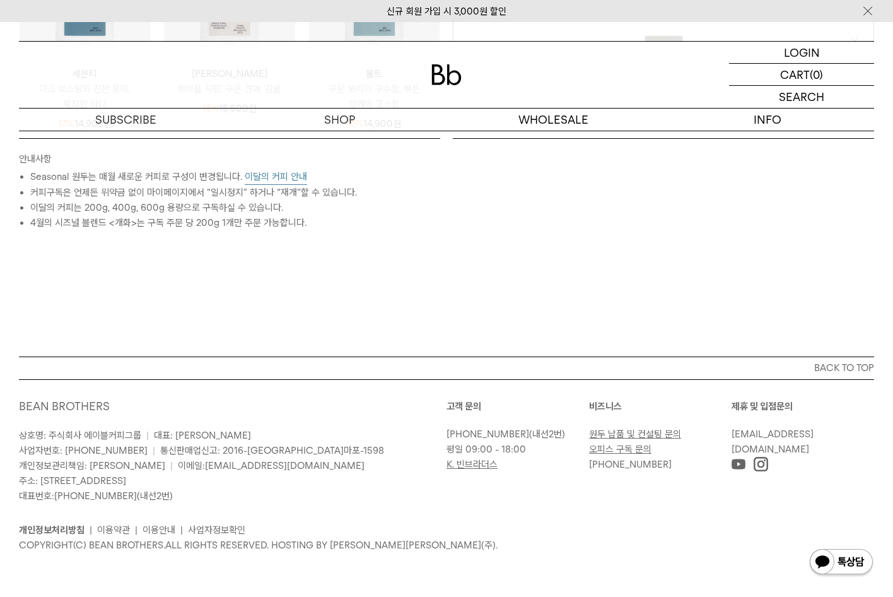
click at [266, 325] on div "안내사항 Seasonal 원두는 매월 새로운 커피로 구성이 변경됩니다. 이달의 커피 안내 커피구독은 언제든 위약금 없이 마이페이지에서 “일시정…" at bounding box center [447, 247] width 868 height 218
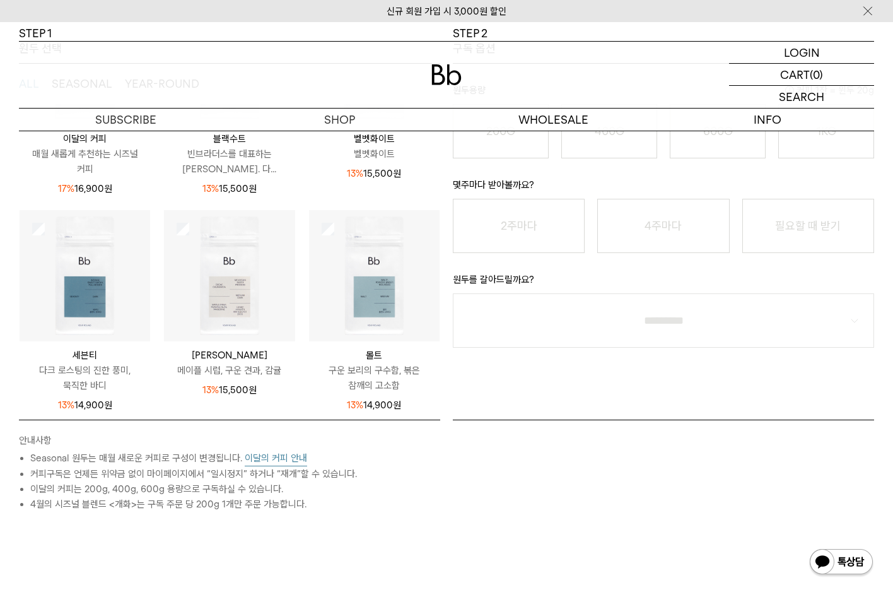
scroll to position [222, 0]
